Goal: Transaction & Acquisition: Obtain resource

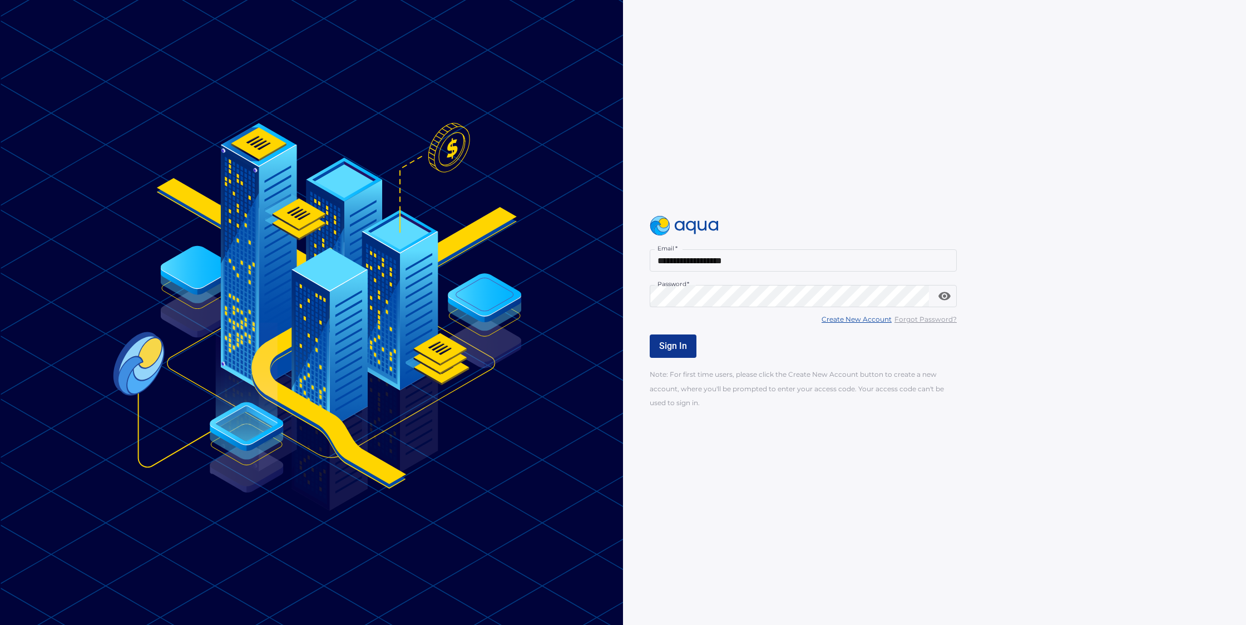
click at [677, 345] on span "Sign In" at bounding box center [673, 345] width 28 height 11
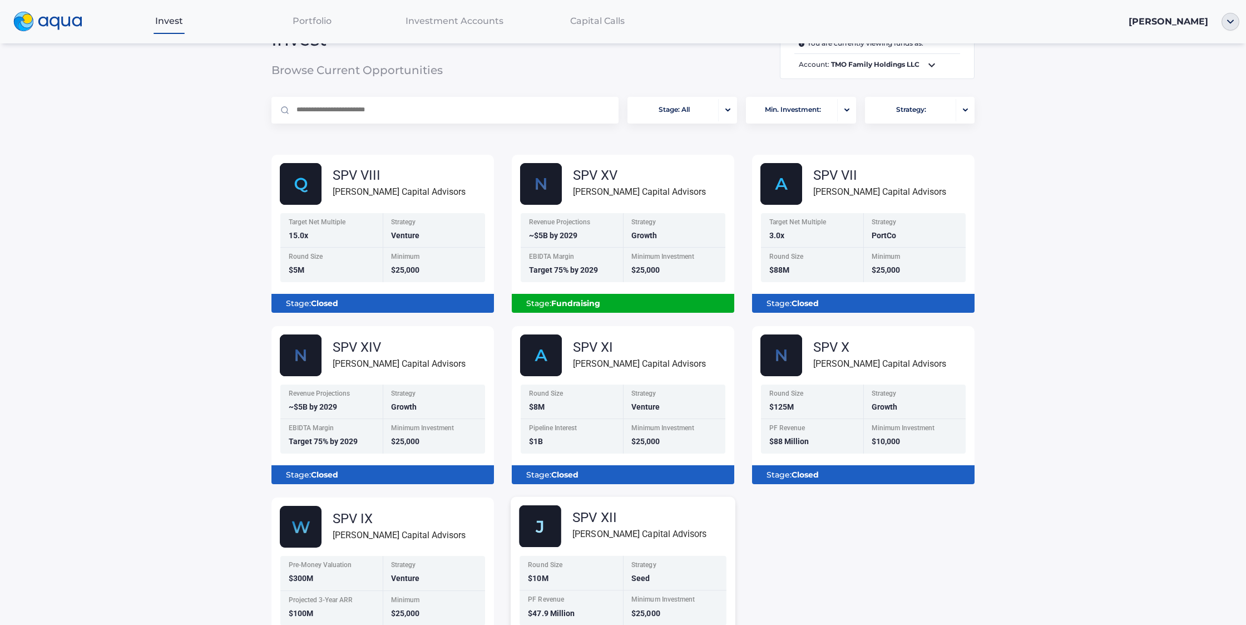
scroll to position [32, 0]
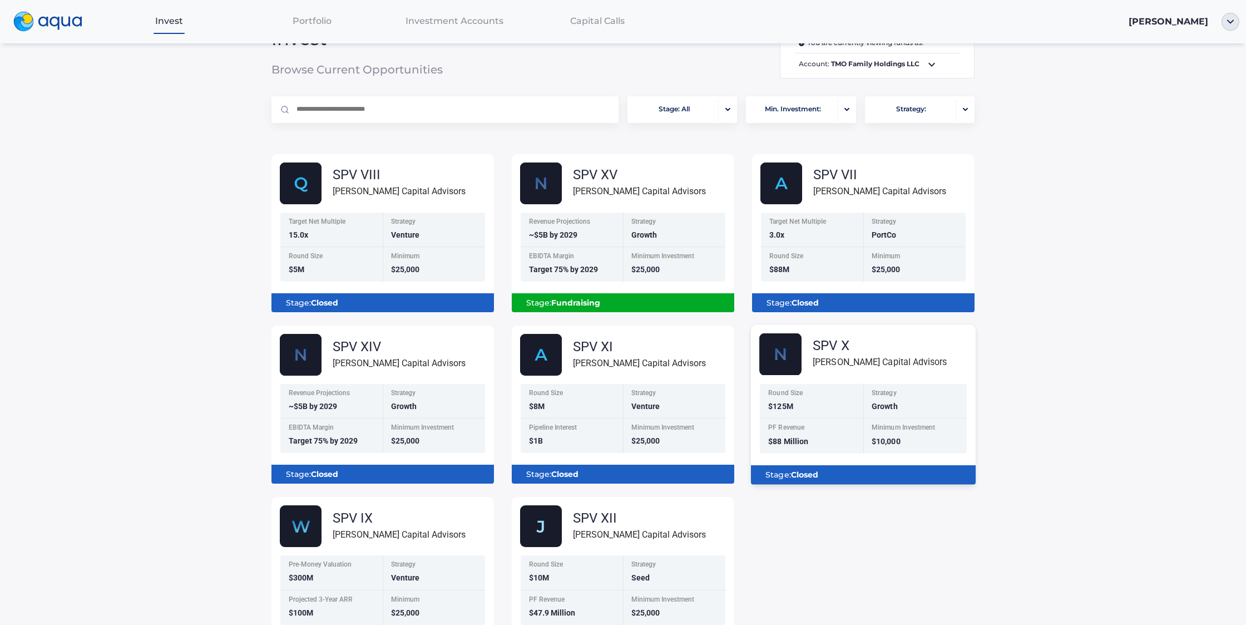
click at [837, 459] on div "Stage: Closed" at bounding box center [863, 470] width 225 height 28
click at [828, 419] on div "PF Revenue $88 Million" at bounding box center [811, 436] width 103 height 35
click at [827, 477] on div "Stage: Closed" at bounding box center [863, 474] width 207 height 19
click at [318, 25] on span "Portfolio" at bounding box center [312, 21] width 39 height 11
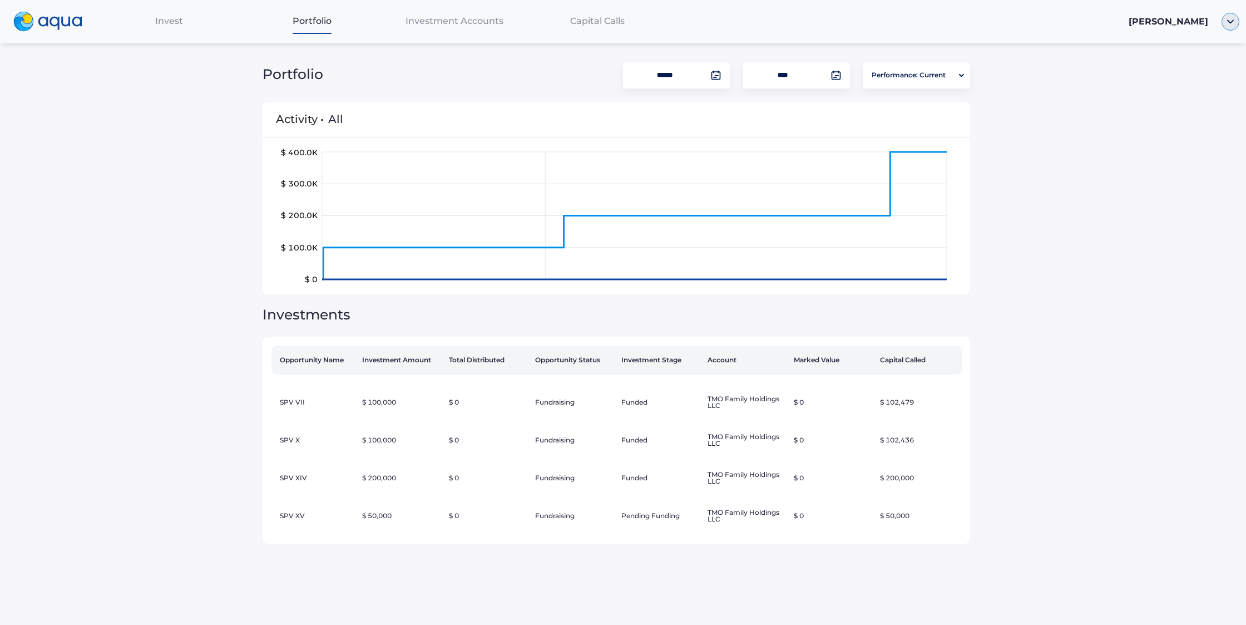
click at [1232, 26] on img "button" at bounding box center [1230, 22] width 18 height 18
click at [1191, 59] on link "Documents" at bounding box center [1196, 62] width 73 height 11
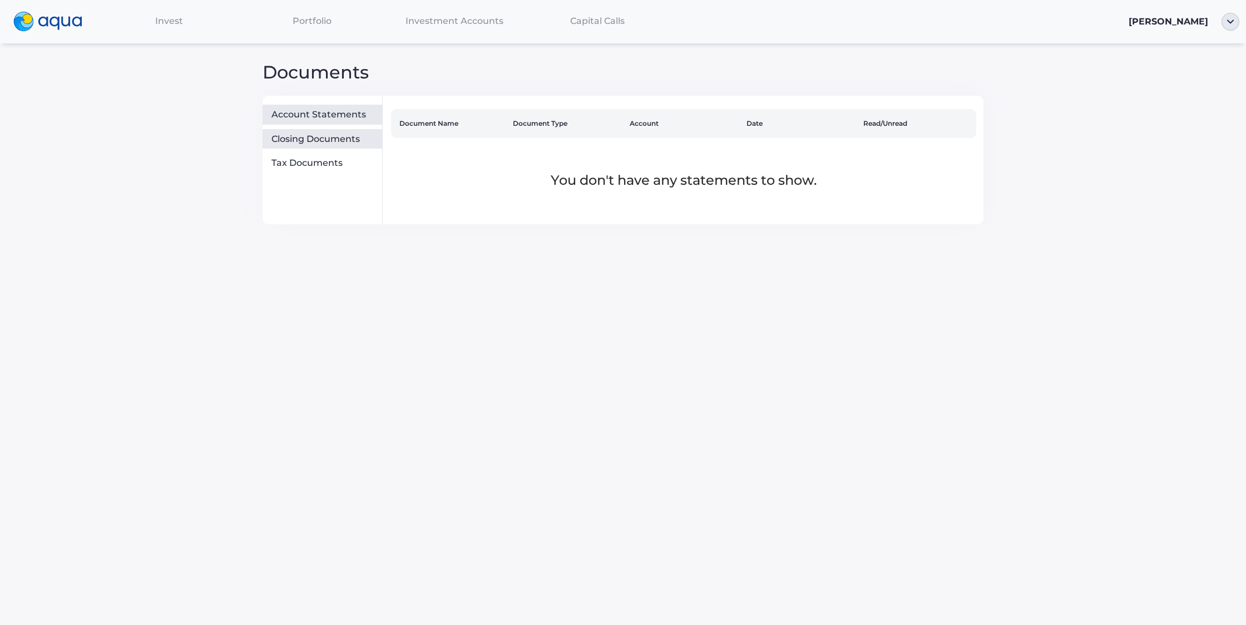
click at [344, 136] on div "Closing Documents" at bounding box center [324, 138] width 106 height 11
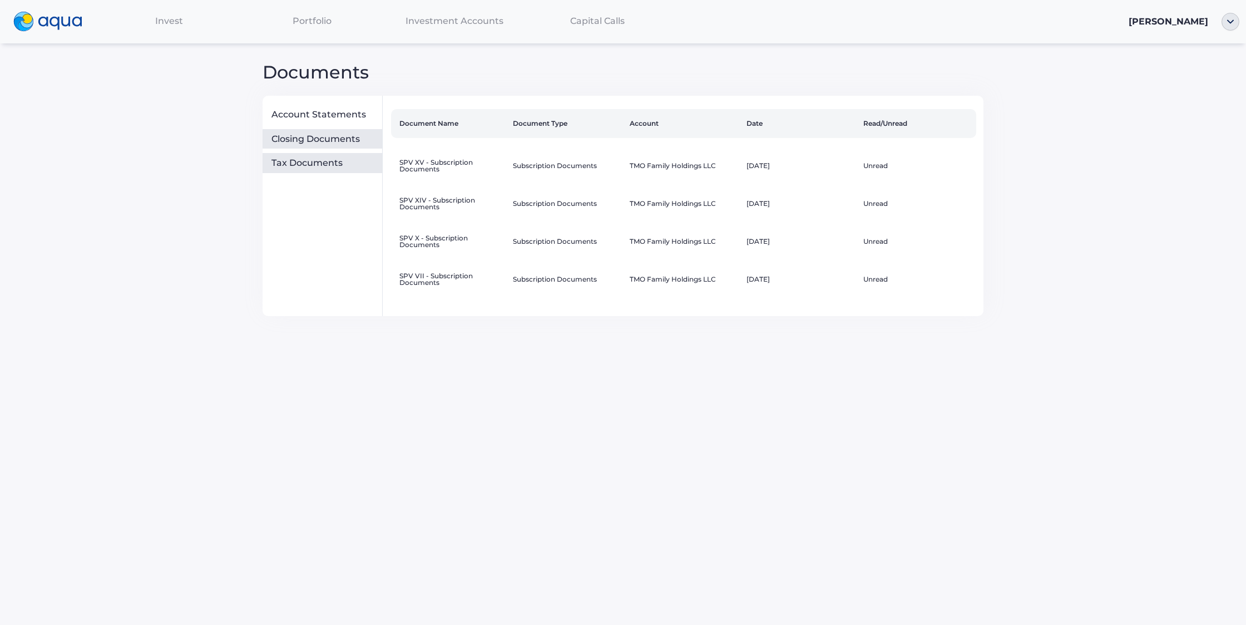
click at [330, 164] on div "Tax Documents" at bounding box center [324, 162] width 106 height 11
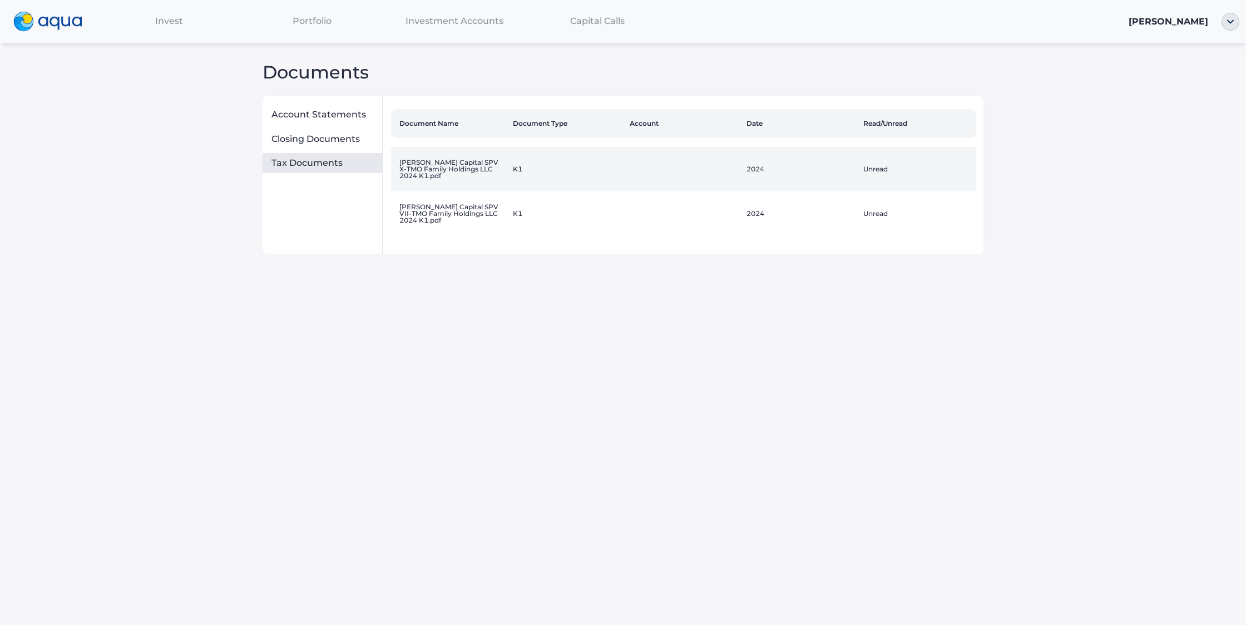
click at [462, 169] on td "[PERSON_NAME] Capital SPV X-TMO Family Holdings LLC 2024 K1.pdf" at bounding box center [449, 169] width 117 height 44
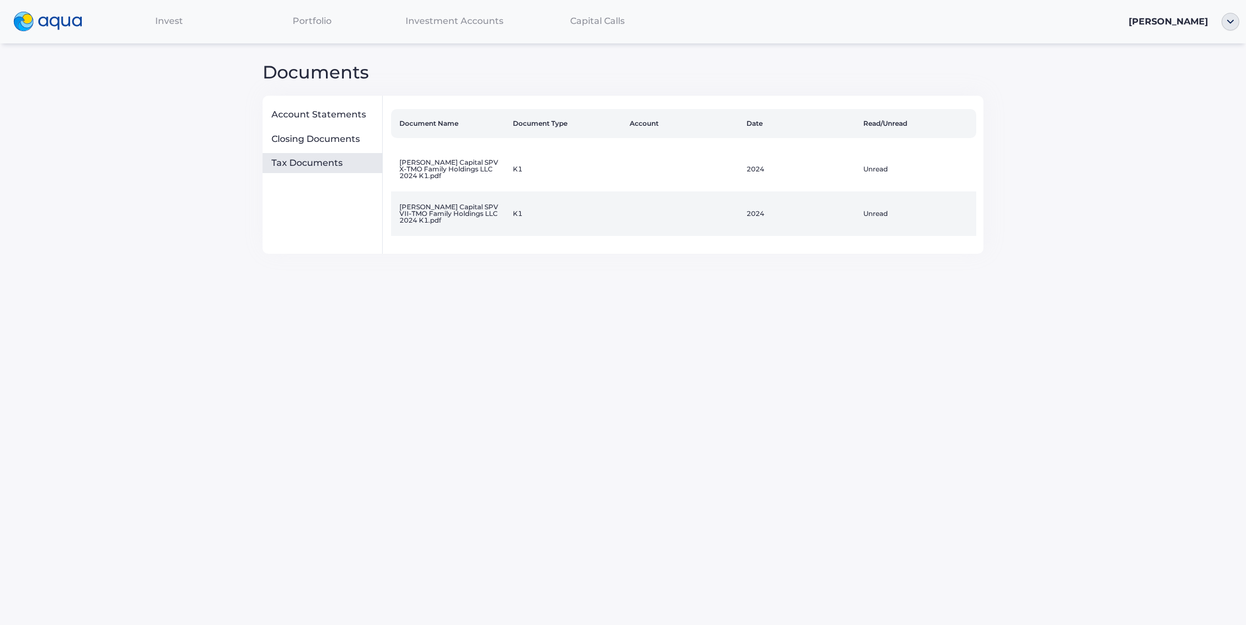
click at [443, 212] on td "[PERSON_NAME] Capital SPV VII-TMO Family Holdings LLC 2024 K1.pdf" at bounding box center [449, 213] width 117 height 44
